Goal: Task Accomplishment & Management: Manage account settings

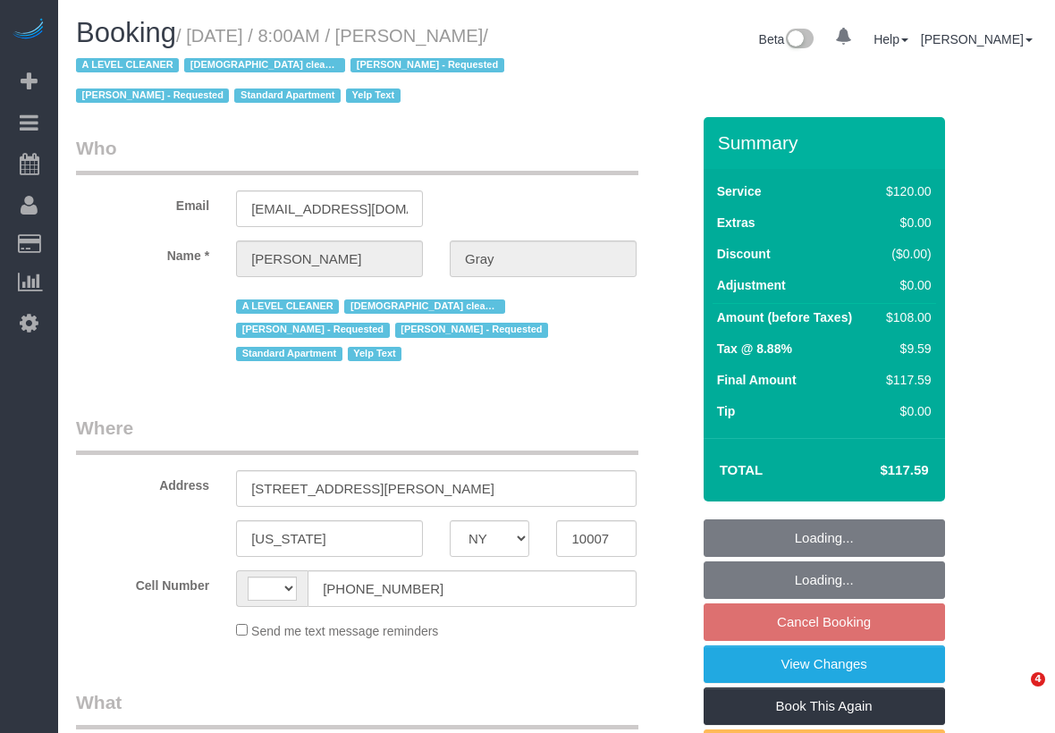
select select "NY"
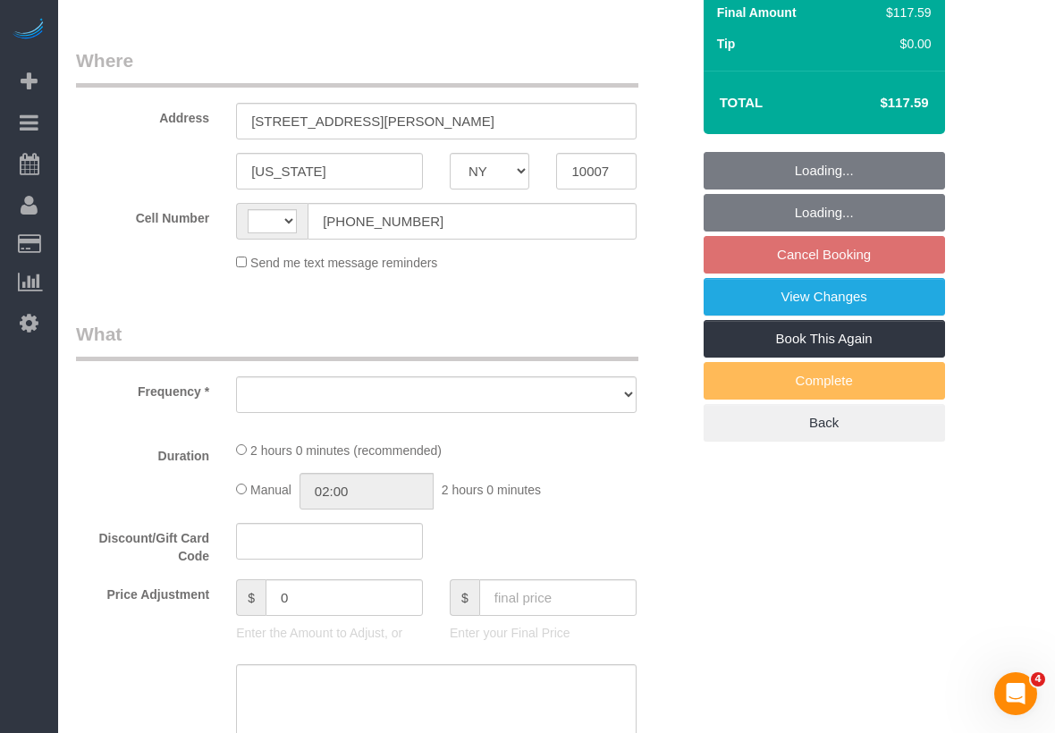
select select "string:US"
select select "object:717"
select select "string:stripe-pm_1MCoUo4VGloSiKo7dzKWcdsK"
select select "number:89"
select select "number:90"
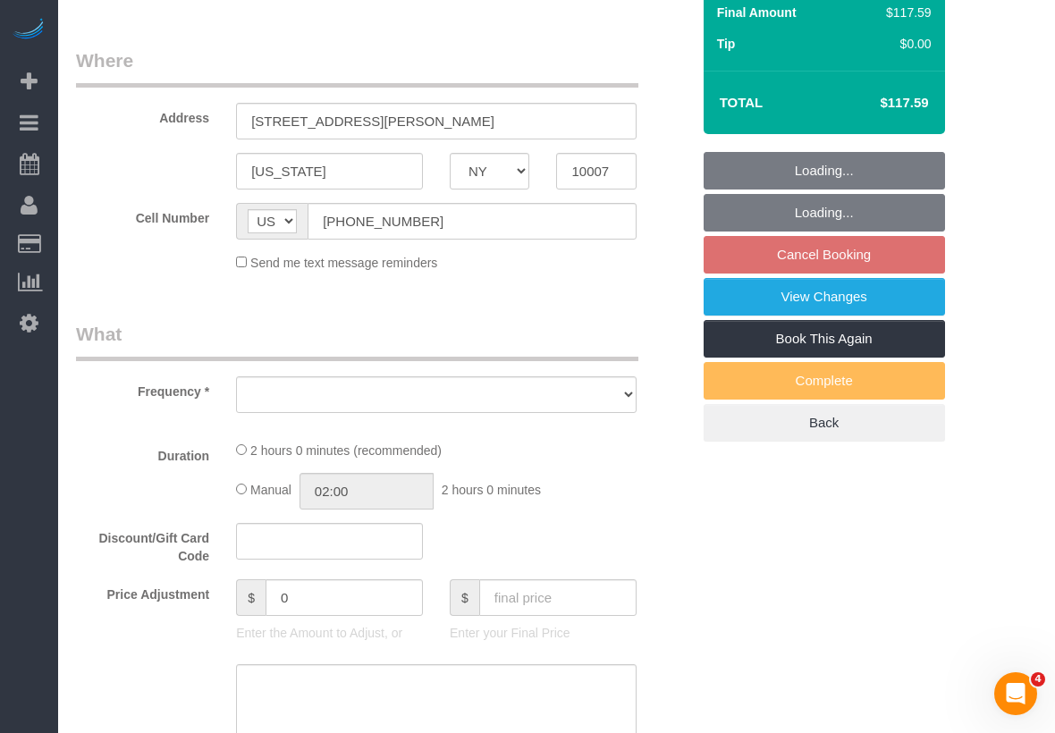
select select "number:15"
select select "number:5"
select select "number:21"
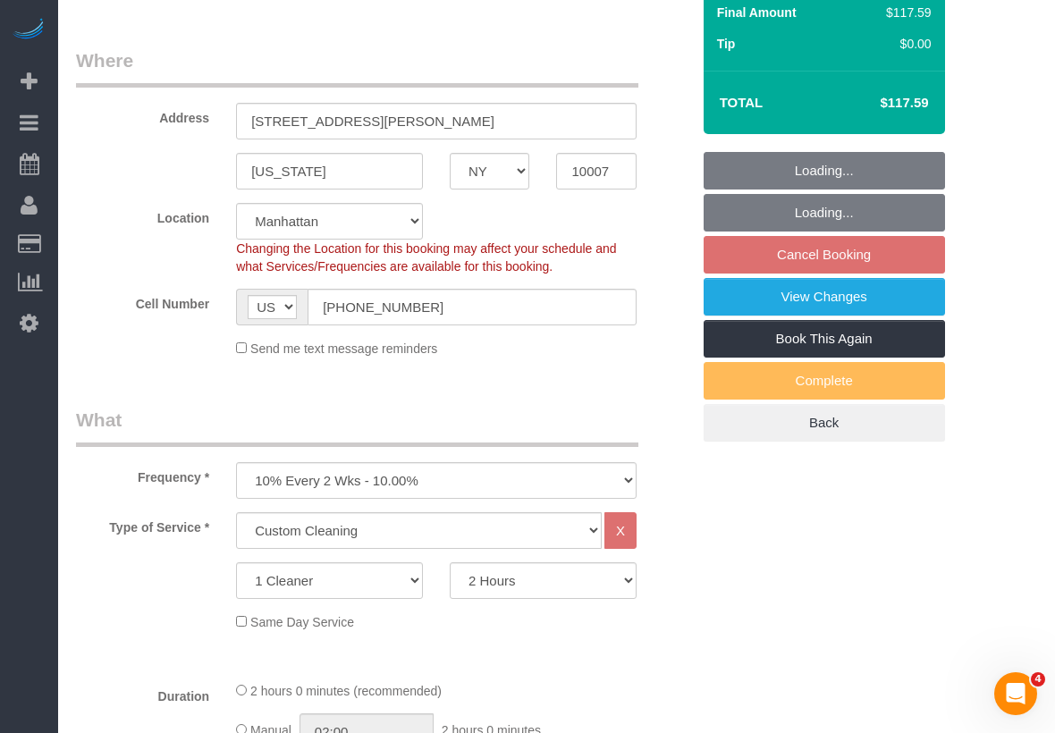
select select "spot1"
select select "object:1380"
select select "9892"
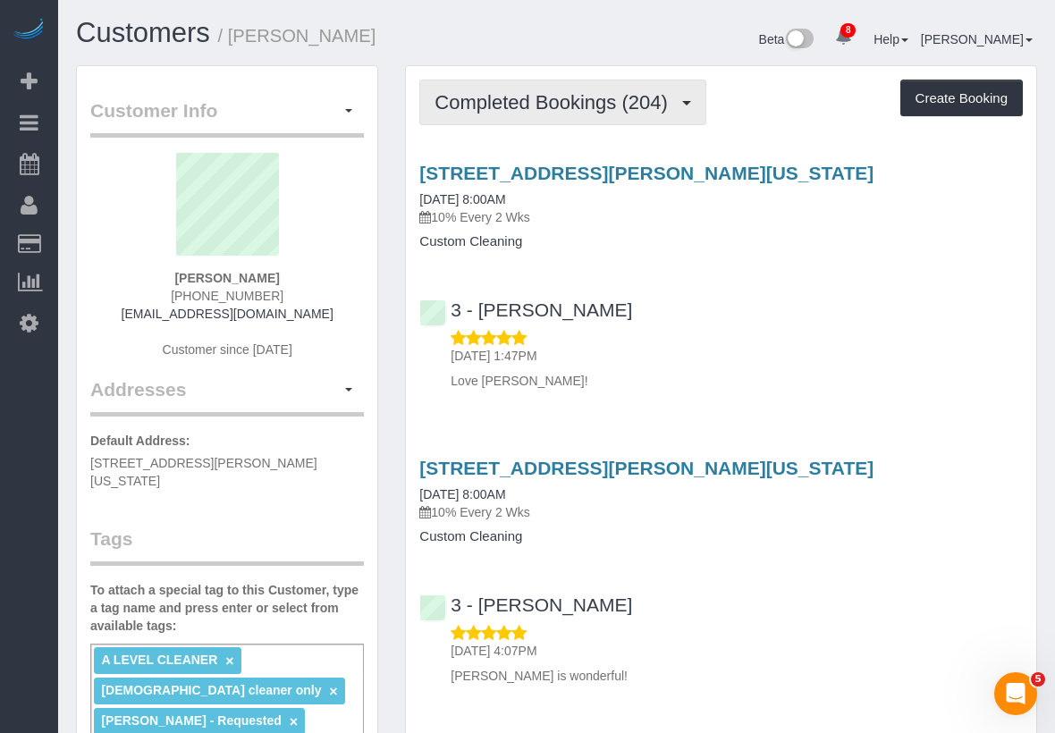
scroll to position [7570, 1055]
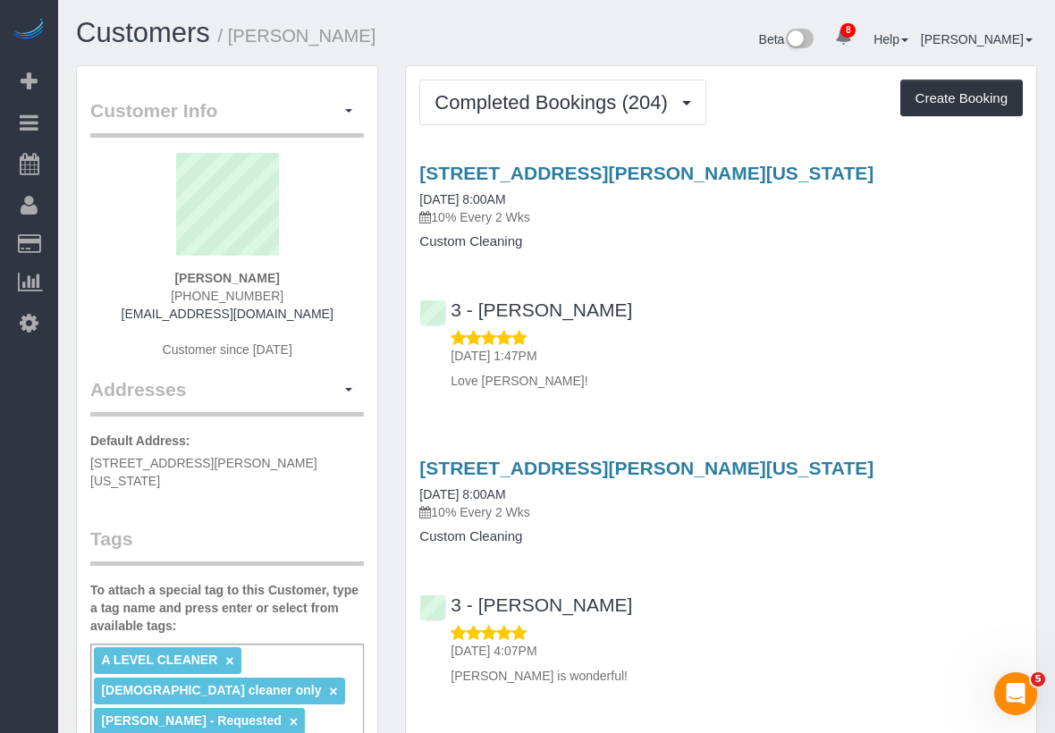
drag, startPoint x: 416, startPoint y: 158, endPoint x: 930, endPoint y: 176, distance: 514.2
click at [930, 176] on div "[STREET_ADDRESS][PERSON_NAME][US_STATE] [DATE] 8:00AM 10% Every 2 Wks Custom Cl…" at bounding box center [721, 272] width 630 height 250
copy link "[STREET_ADDRESS][PERSON_NAME][US_STATE]"
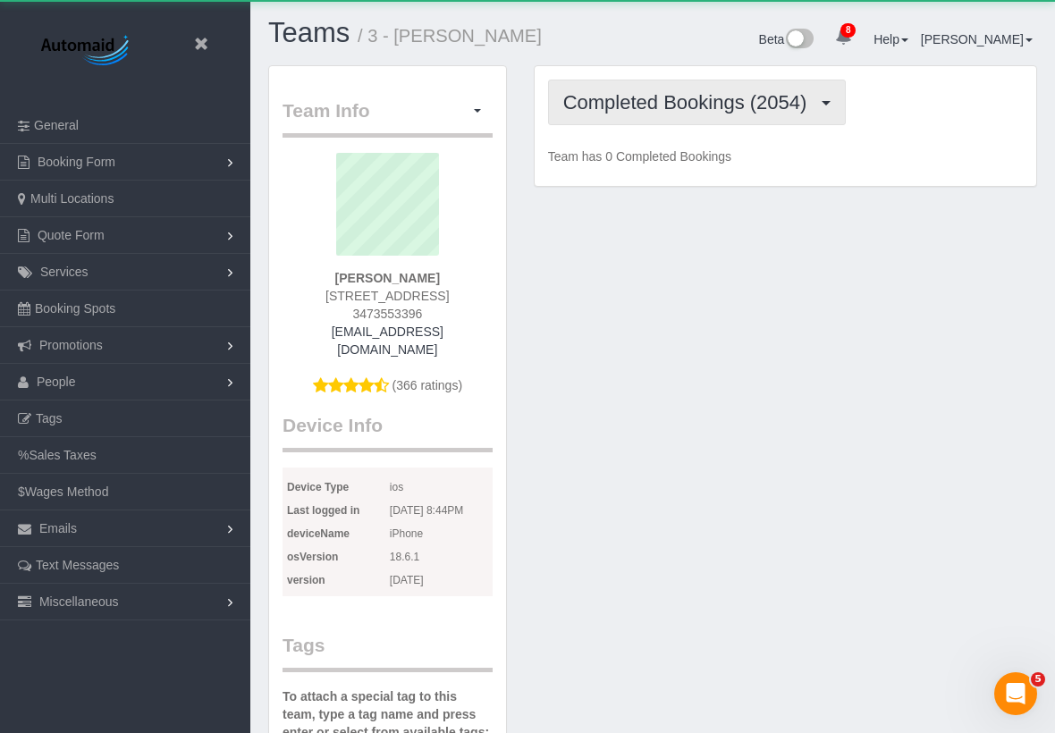
scroll to position [1677, 1055]
click at [592, 97] on span "Completed Bookings (2054)" at bounding box center [689, 102] width 253 height 22
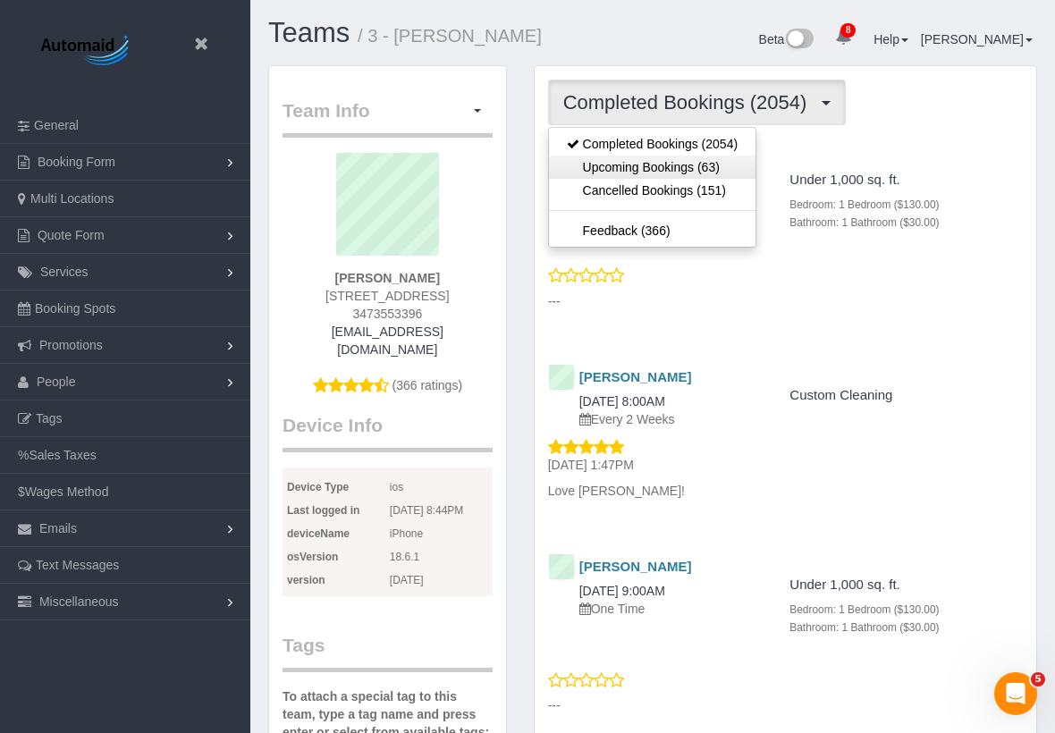
scroll to position [5312, 1055]
click at [601, 166] on link "Upcoming Bookings (63)" at bounding box center [652, 166] width 206 height 23
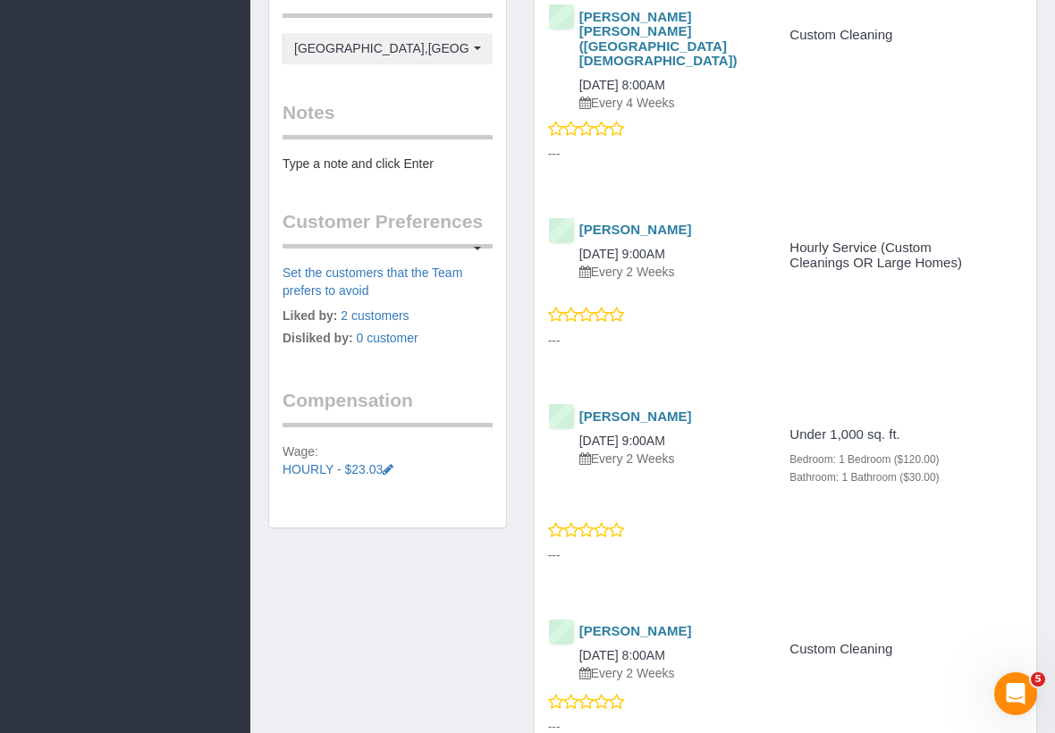
scroll to position [1241, 0]
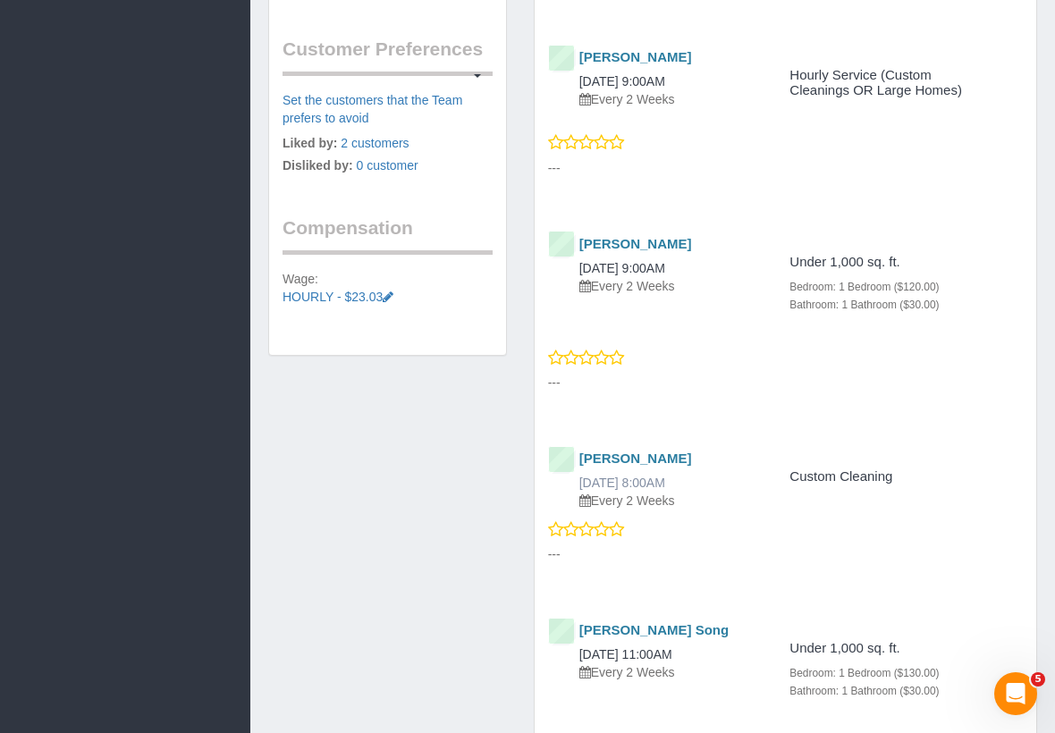
click at [665, 475] on link "[DATE] 8:00AM" at bounding box center [622, 482] width 86 height 14
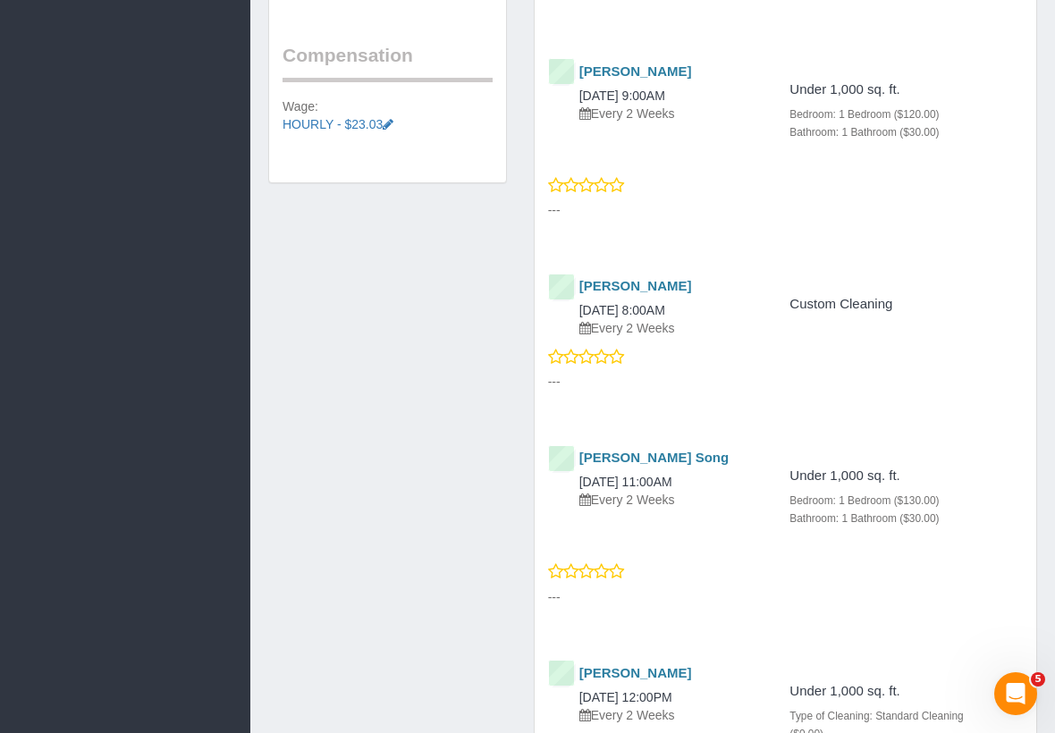
scroll to position [1538, 0]
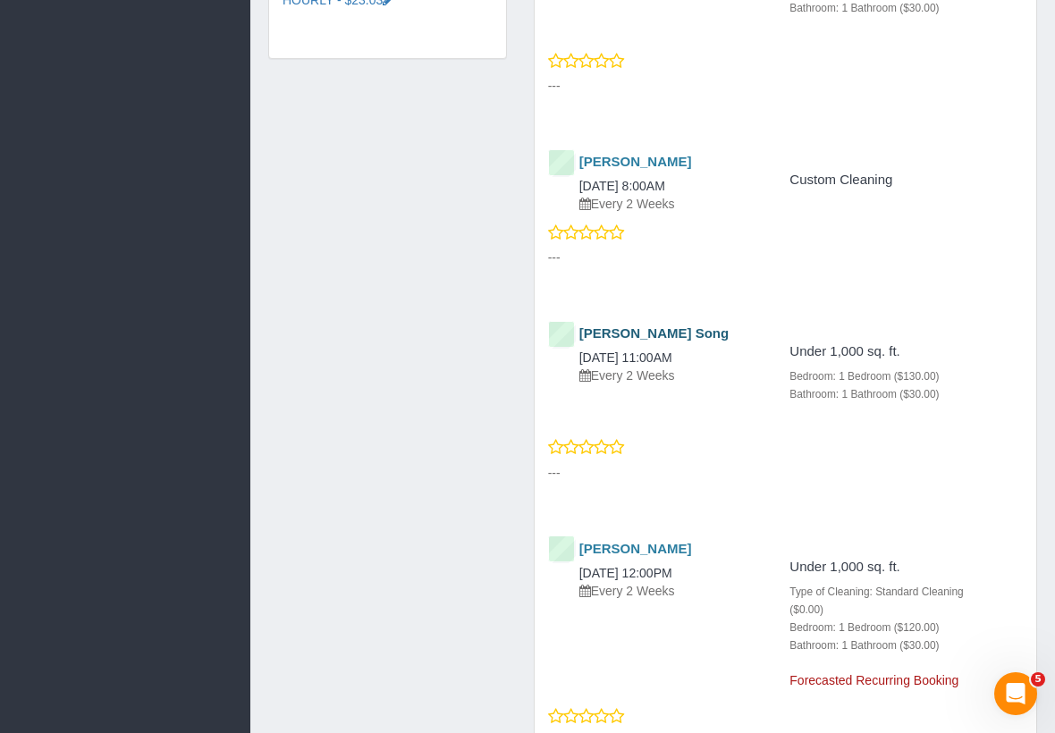
click at [654, 325] on link "[PERSON_NAME] Song" at bounding box center [654, 332] width 150 height 15
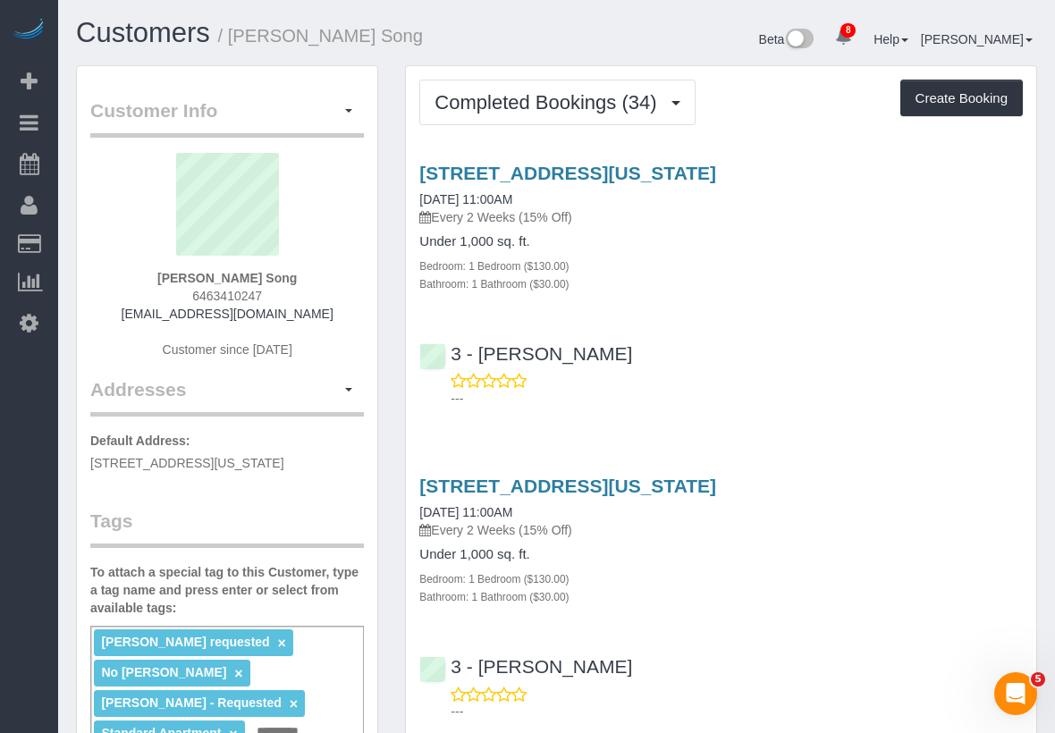
scroll to position [33, 0]
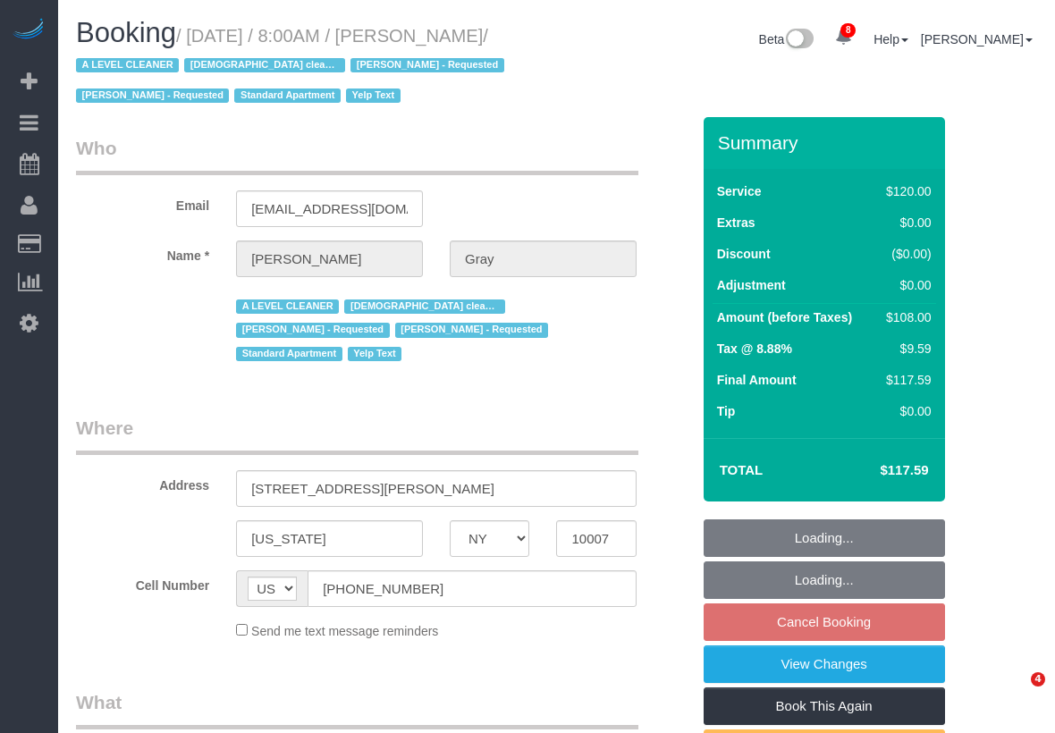
select select "NY"
select select "string:stripe-pm_1MCoUo4VGloSiKo7dzKWcdsK"
select select "number:89"
select select "number:90"
select select "number:15"
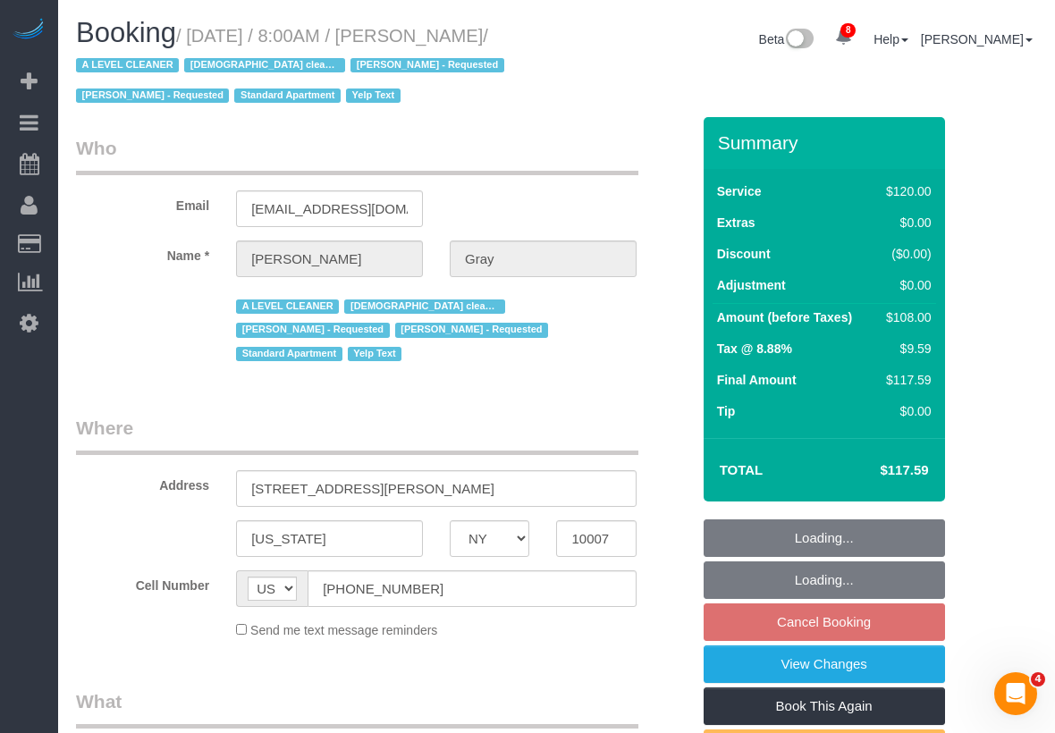
select select "number:5"
select select "number:21"
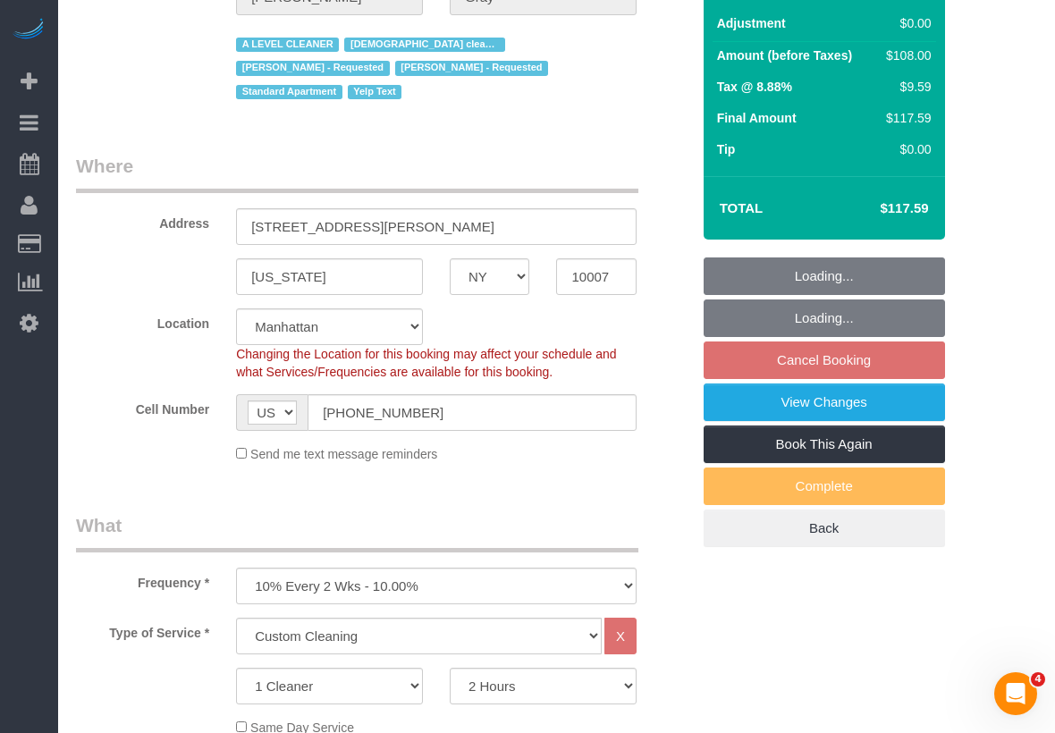
scroll to position [479, 0]
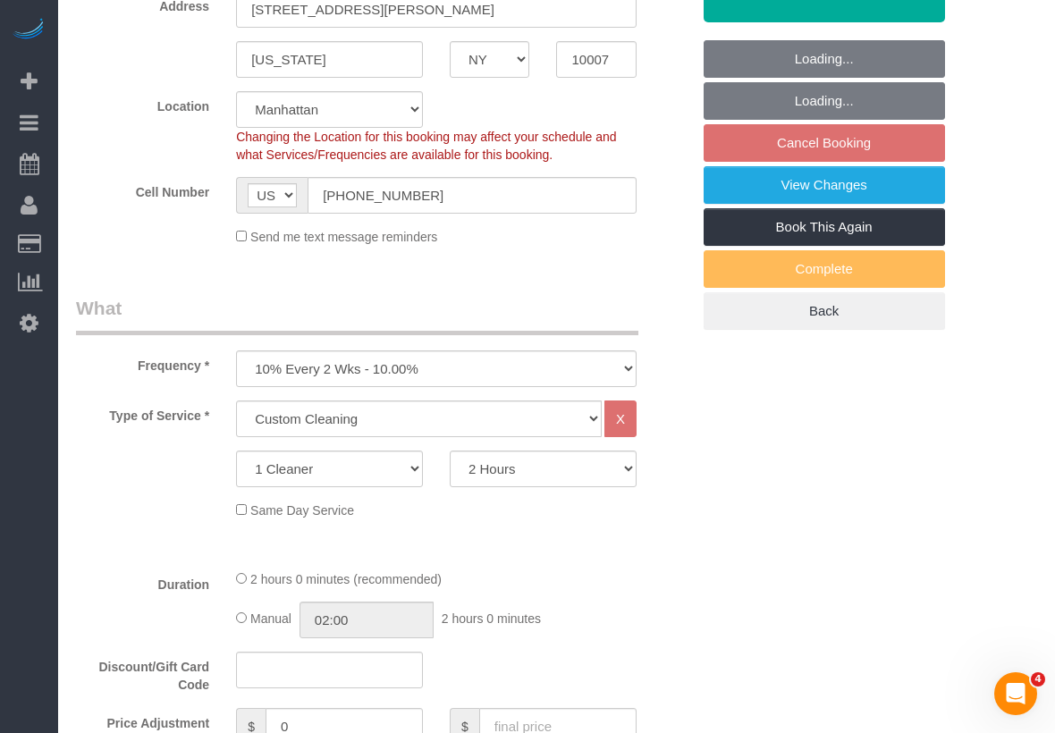
select select "object:982"
select select "9892"
select select "spot1"
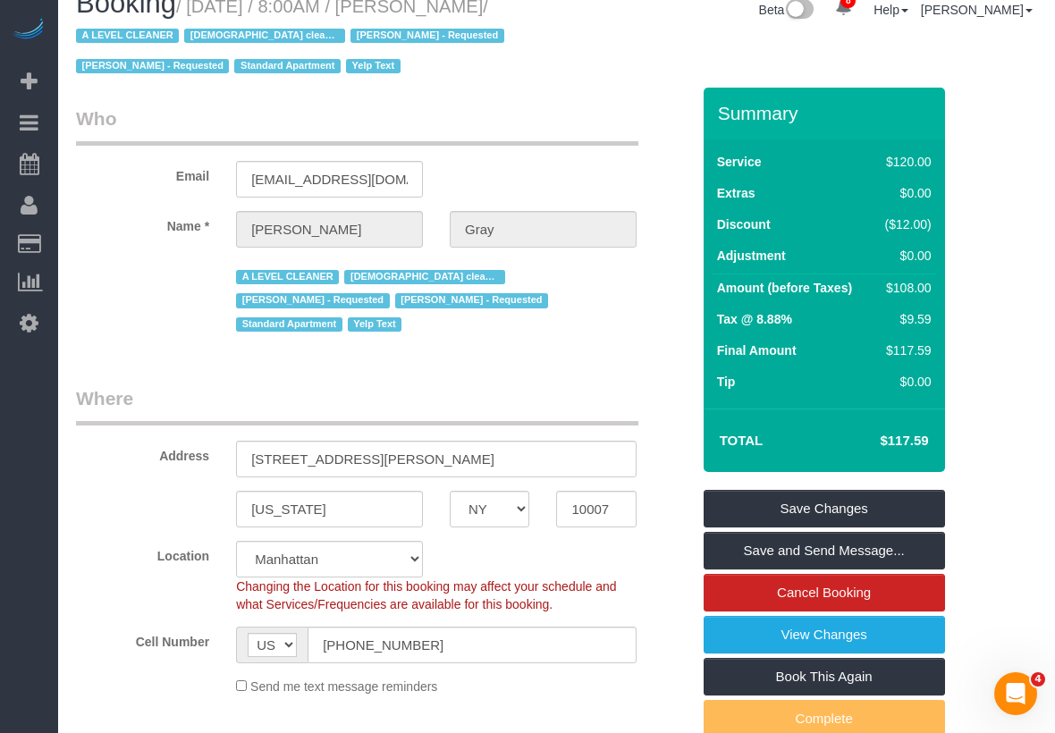
scroll to position [0, 0]
